Goal: Check status: Check status

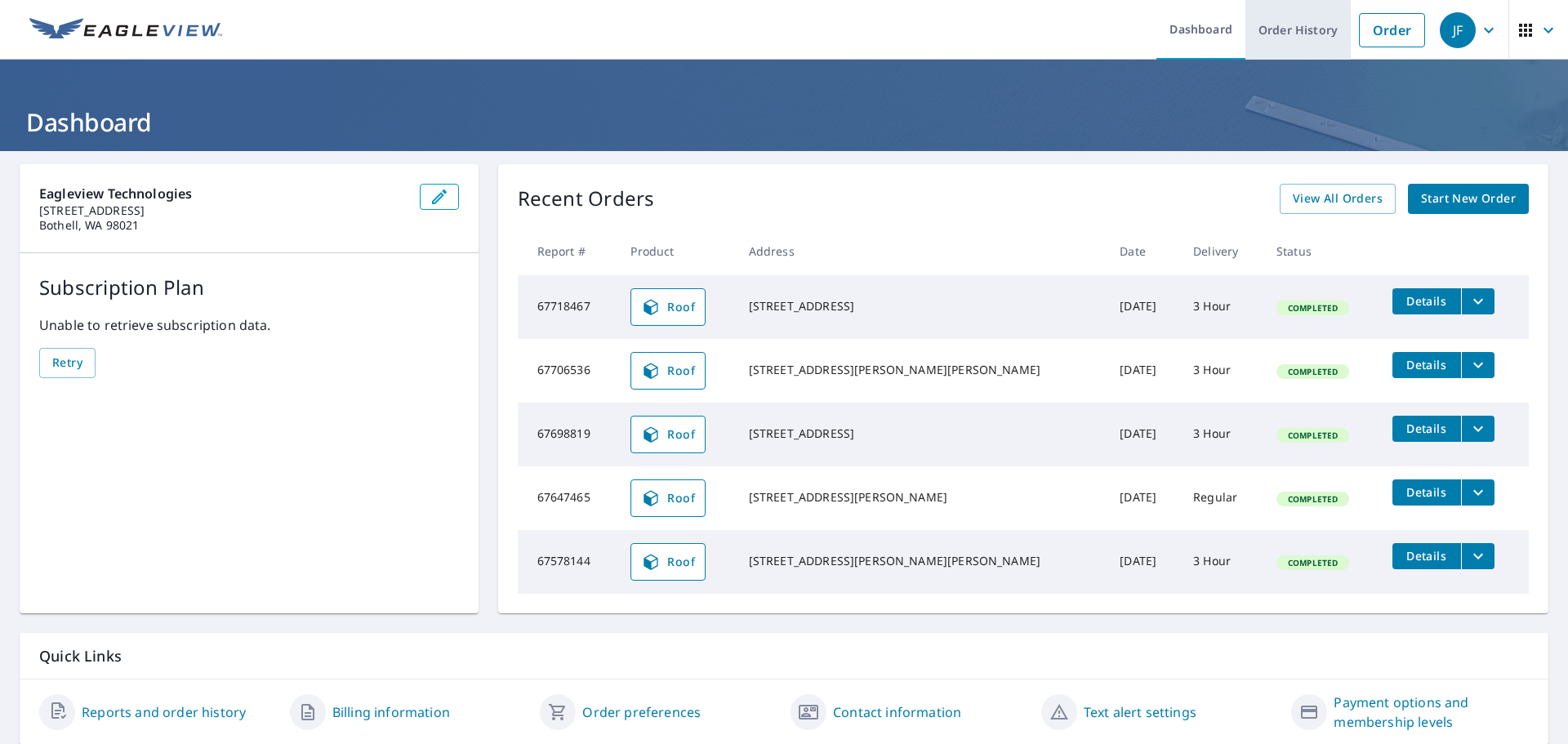
click at [1310, 34] on link "Order History" at bounding box center [1298, 30] width 106 height 60
